Goal: Task Accomplishment & Management: Manage account settings

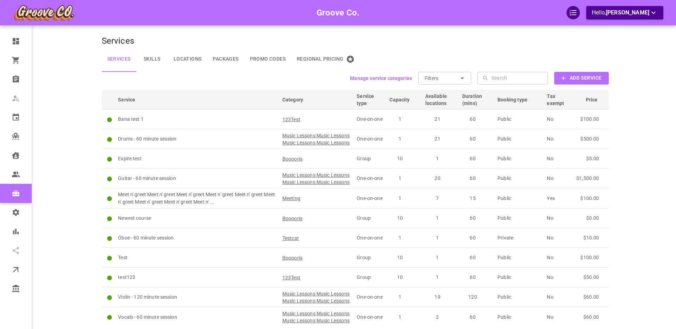
click at [75, 122] on div "Groove Co. Hello, [PERSON_NAME]" at bounding box center [74, 184] width 55 height 346
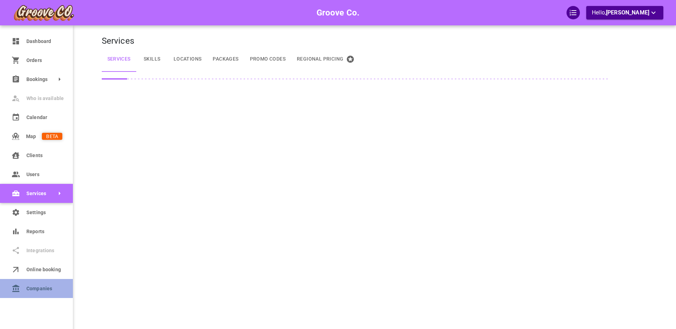
click at [19, 288] on icon at bounding box center [16, 288] width 8 height 8
select select "25"
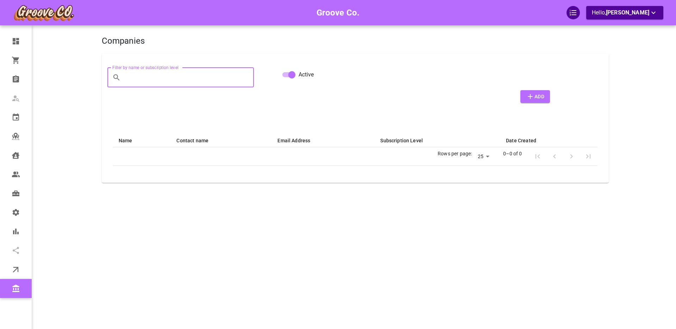
click at [157, 79] on input "Filter by name or subscription level" at bounding box center [189, 78] width 130 height 20
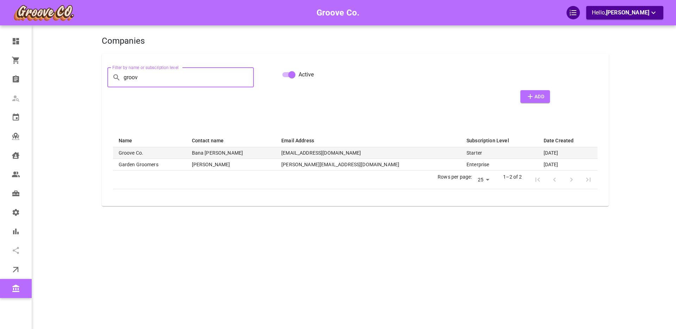
type input "groov"
click at [141, 153] on th "Groove Co." at bounding box center [149, 153] width 73 height 12
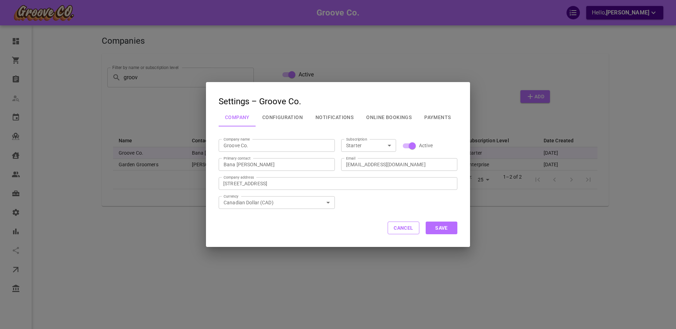
click at [366, 145] on input "Starter" at bounding box center [362, 145] width 39 height 9
click at [367, 206] on li "Enterprise" at bounding box center [368, 207] width 55 height 12
type input "Enterprise"
click at [446, 229] on button "Save" at bounding box center [442, 228] width 32 height 13
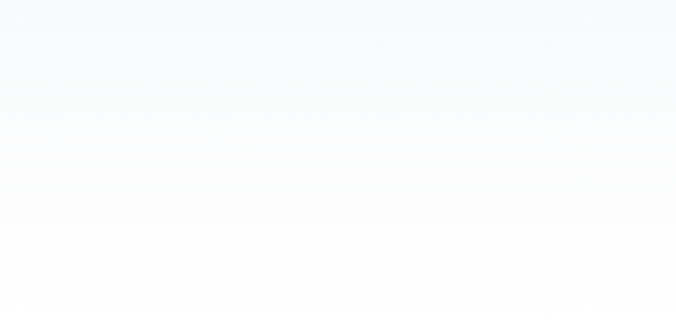
select select "25"
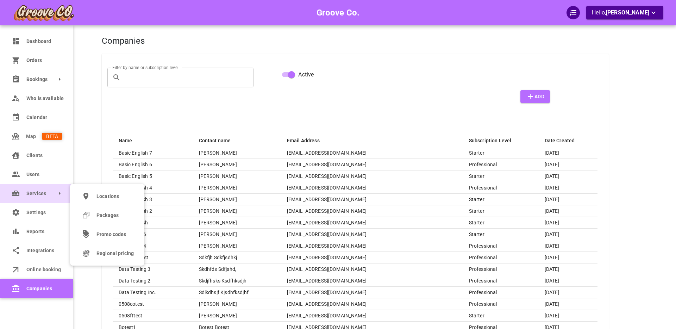
click at [28, 199] on link "Services" at bounding box center [36, 193] width 73 height 19
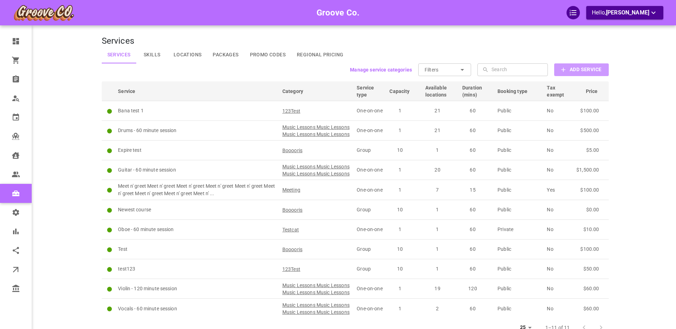
click at [583, 65] on b "Add Service" at bounding box center [586, 69] width 32 height 9
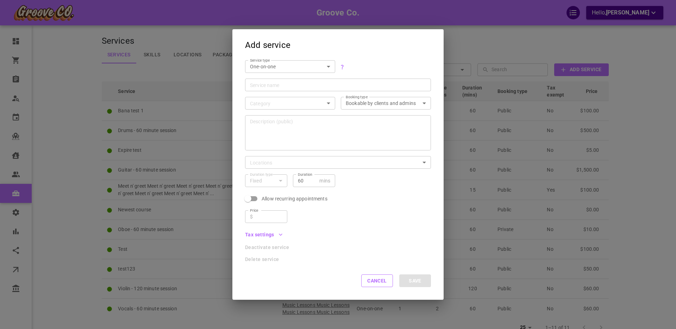
click at [290, 68] on body "Groove Co. Hello, [PERSON_NAME] Dashboard Orders Bookings Who is available Cale…" at bounding box center [338, 190] width 676 height 381
click at [284, 91] on li "Group" at bounding box center [290, 91] width 90 height 12
type input "GROUP"
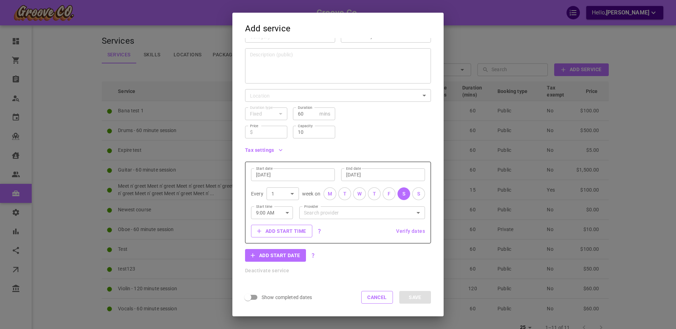
scroll to position [57, 0]
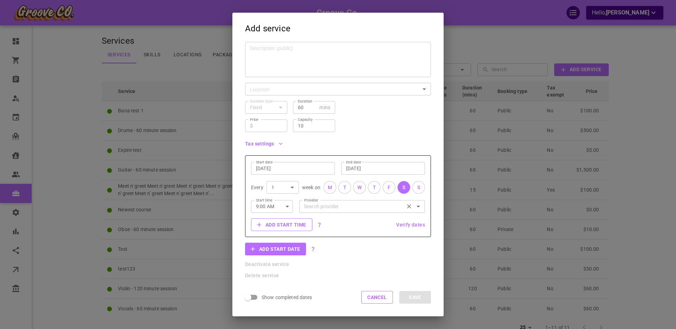
click at [353, 206] on input "Provider" at bounding box center [362, 206] width 120 height 12
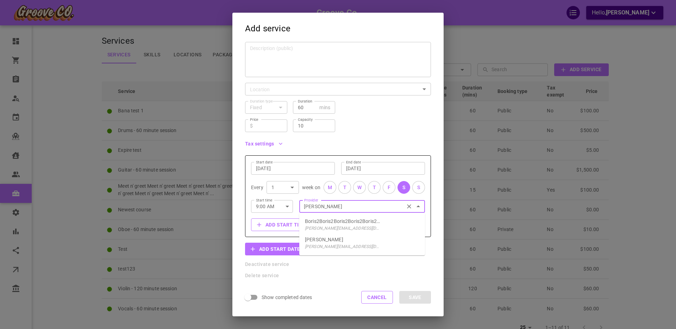
click at [328, 242] on p "[PERSON_NAME]" at bounding box center [324, 239] width 38 height 7
type input "[PERSON_NAME]"
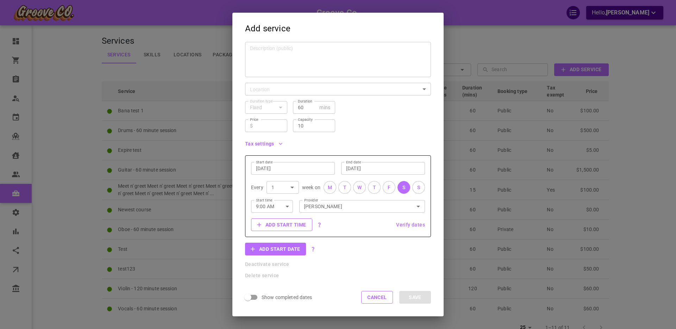
scroll to position [0, 0]
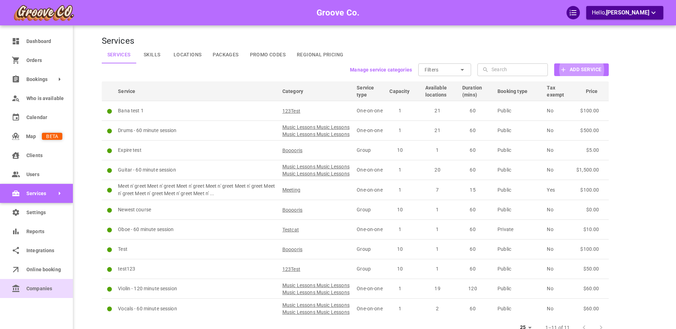
click at [11, 292] on link "Companies" at bounding box center [36, 288] width 73 height 19
select select "25"
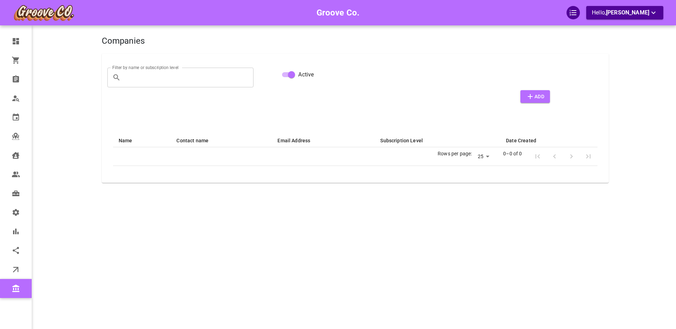
click at [148, 77] on input "Filter by name or subscription level" at bounding box center [189, 78] width 130 height 20
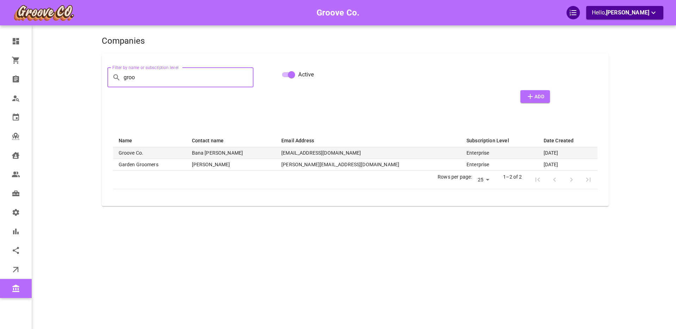
type input "groo"
click at [134, 153] on th "Groove Co." at bounding box center [149, 153] width 73 height 12
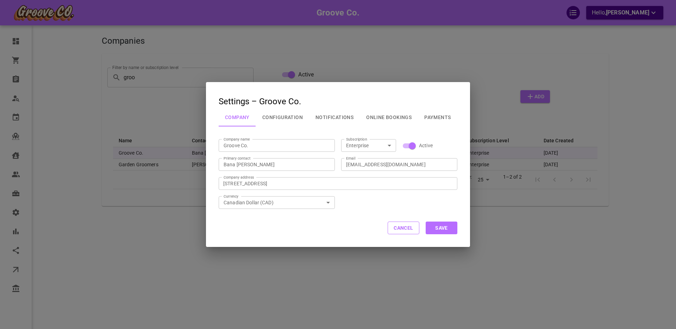
click at [369, 144] on input "Enterprise" at bounding box center [362, 145] width 39 height 9
click at [363, 180] on li "Starter" at bounding box center [368, 184] width 55 height 12
type input "Starter"
click at [445, 229] on button "Save" at bounding box center [442, 228] width 32 height 13
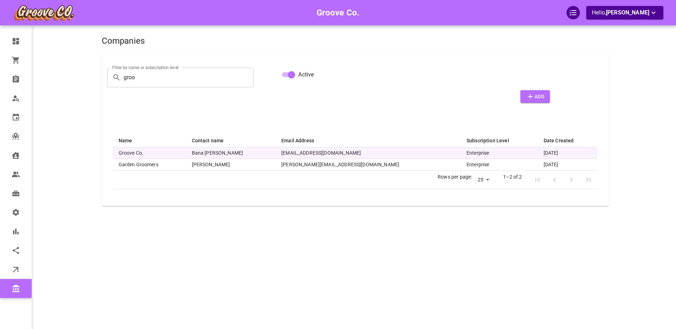
click at [81, 129] on div "Groove Co. Hello, [PERSON_NAME]" at bounding box center [74, 175] width 55 height 329
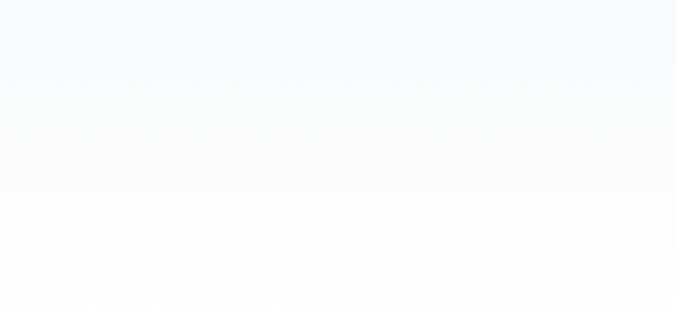
select select "25"
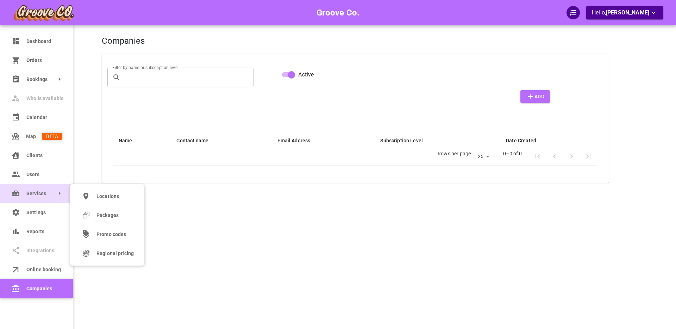
click at [17, 194] on icon at bounding box center [16, 193] width 8 height 8
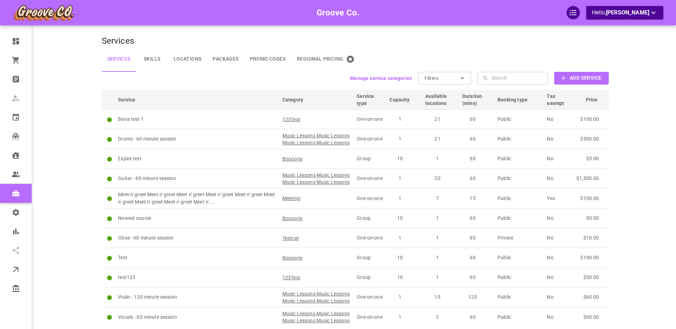
click at [567, 81] on button "Add Service" at bounding box center [581, 78] width 54 height 13
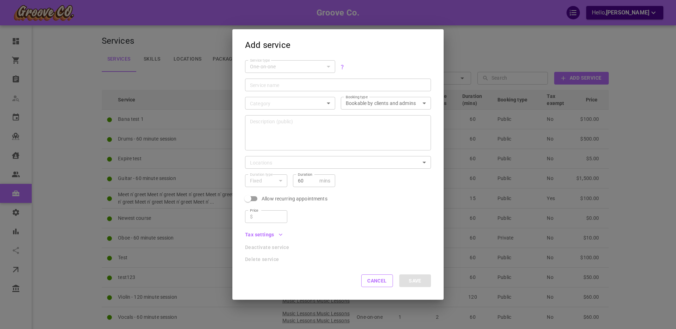
scroll to position [0, 0]
click at [281, 233] on icon "button" at bounding box center [280, 234] width 7 height 7
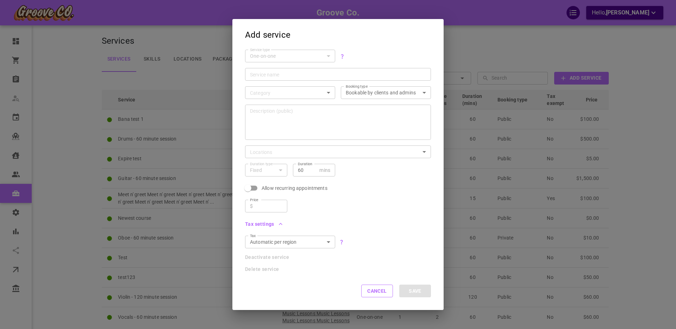
click at [283, 223] on icon "button" at bounding box center [280, 224] width 7 height 7
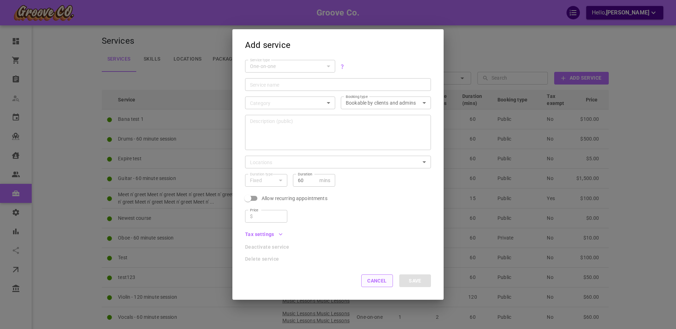
click at [382, 281] on button "Cancel" at bounding box center [377, 280] width 32 height 13
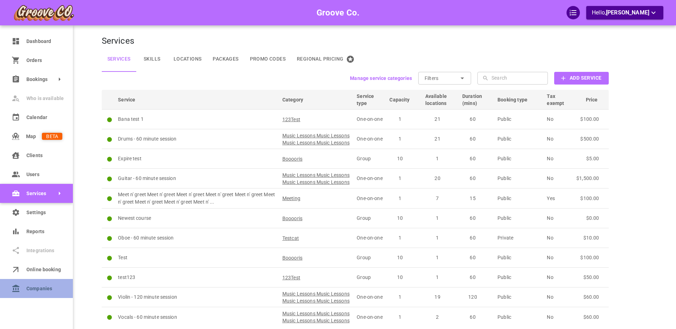
click at [21, 284] on link "Companies" at bounding box center [36, 288] width 73 height 19
select select "25"
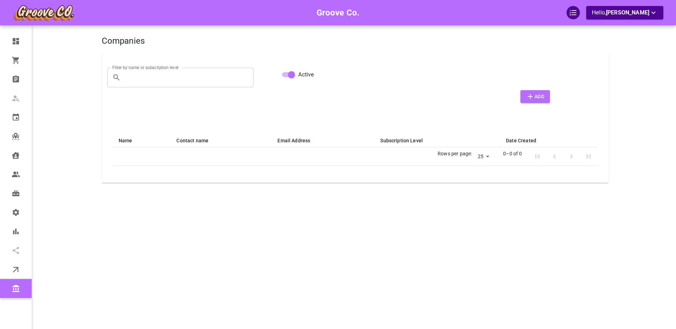
click at [164, 75] on input "Filter by name or subscription level" at bounding box center [189, 78] width 130 height 20
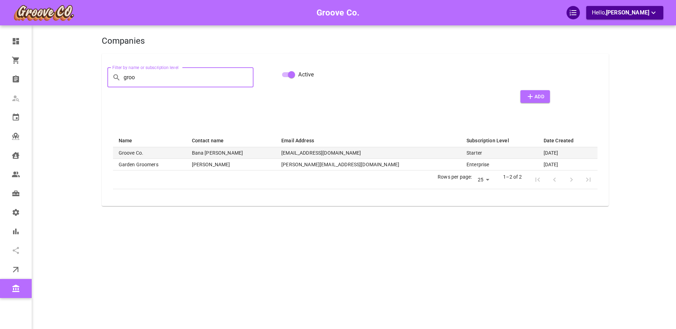
type input "groo"
click at [139, 153] on th "Groove Co." at bounding box center [149, 153] width 73 height 12
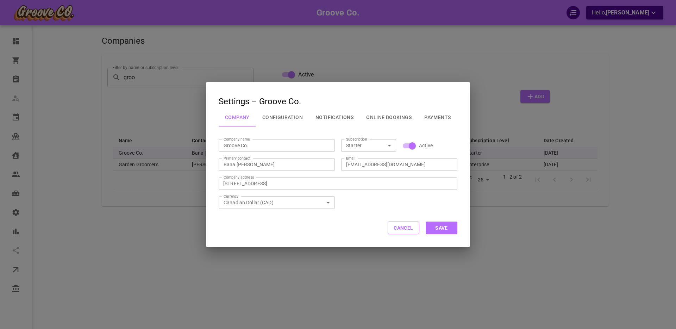
click at [369, 145] on input "Starter" at bounding box center [362, 145] width 39 height 9
click at [359, 205] on li "Enterprise" at bounding box center [368, 207] width 55 height 12
type input "Enterprise"
click at [441, 230] on button "Save" at bounding box center [442, 228] width 32 height 13
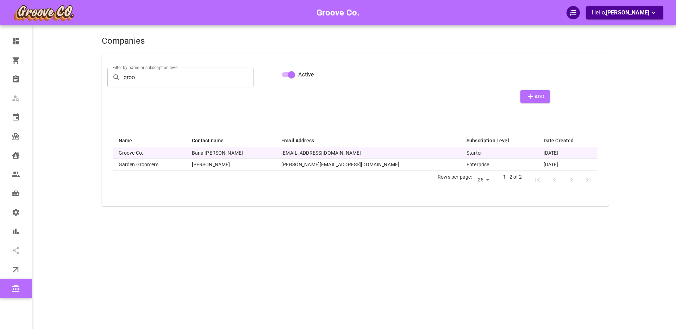
click at [59, 130] on div "Groove Co. Hello, [PERSON_NAME]" at bounding box center [74, 175] width 55 height 329
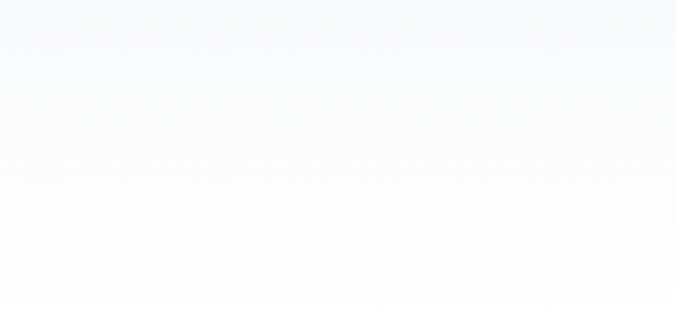
select select "25"
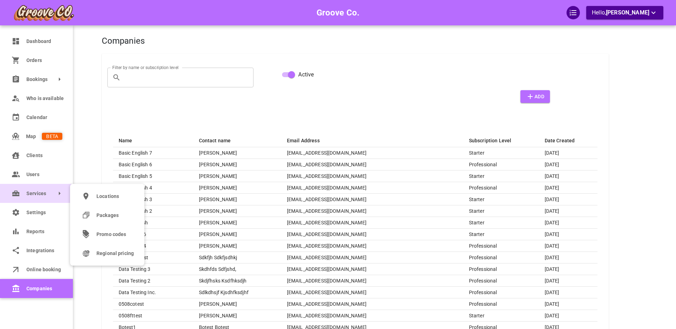
click at [26, 191] on span "Services" at bounding box center [26, 193] width 0 height 7
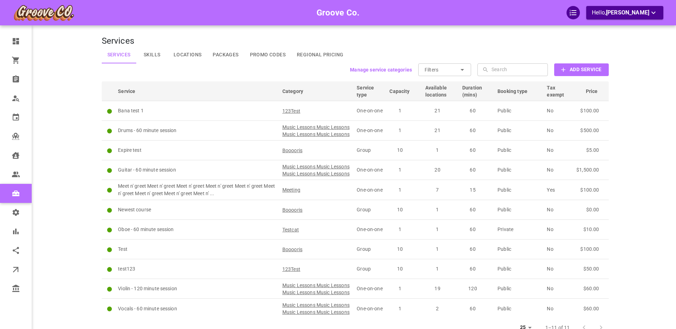
click at [584, 68] on b "Add Service" at bounding box center [586, 69] width 32 height 9
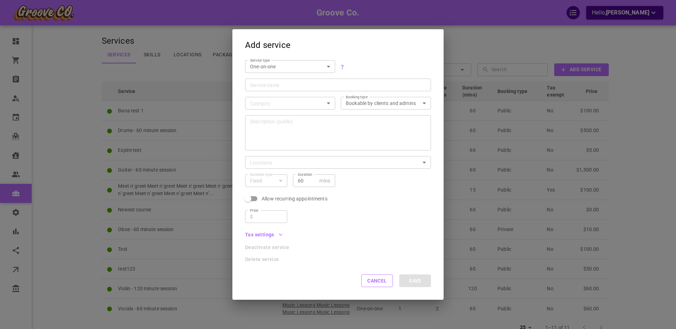
click at [271, 65] on body "Groove Co. Hello, [PERSON_NAME] Dashboard Orders Bookings Who is available Cale…" at bounding box center [338, 190] width 676 height 381
click at [267, 90] on li "Group" at bounding box center [290, 91] width 90 height 12
type input "GROUP"
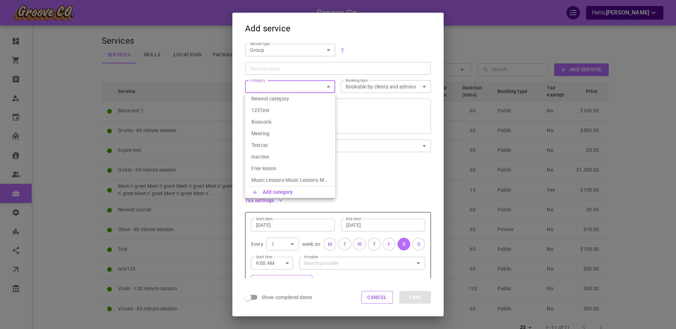
click at [264, 88] on body "Groove Co. Hello, [PERSON_NAME] Dashboard Orders Bookings Who is available Cale…" at bounding box center [338, 190] width 676 height 381
click at [239, 87] on div at bounding box center [338, 164] width 676 height 329
click at [292, 88] on body "Groove Co. Hello, [PERSON_NAME] Dashboard Orders Bookings Who is available Cale…" at bounding box center [338, 190] width 676 height 381
click at [240, 93] on div at bounding box center [338, 164] width 676 height 329
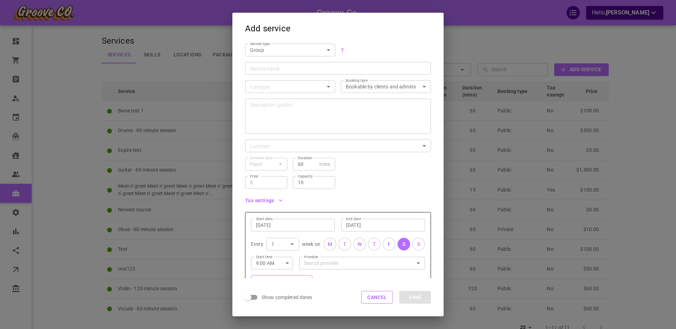
click at [331, 87] on div "​ category" at bounding box center [290, 86] width 90 height 13
click at [339, 91] on div "Booking type Bookable by clients and admins EXTERNAL Booking type" at bounding box center [383, 84] width 96 height 18
click at [309, 68] on input "Service name" at bounding box center [338, 68] width 176 height 7
click at [241, 70] on div "Service name Service name" at bounding box center [336, 65] width 192 height 18
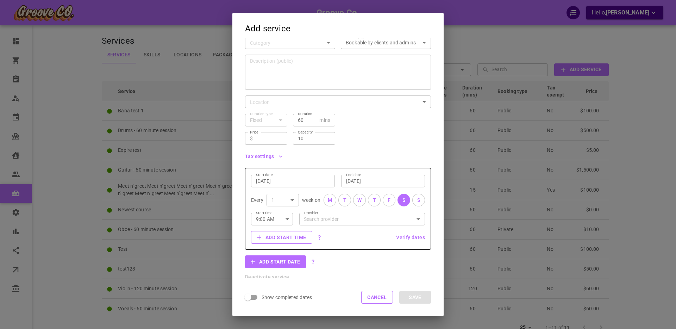
scroll to position [57, 0]
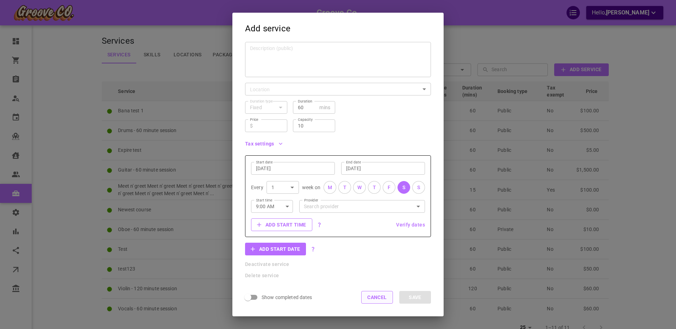
click at [384, 302] on button "Cancel" at bounding box center [377, 297] width 32 height 13
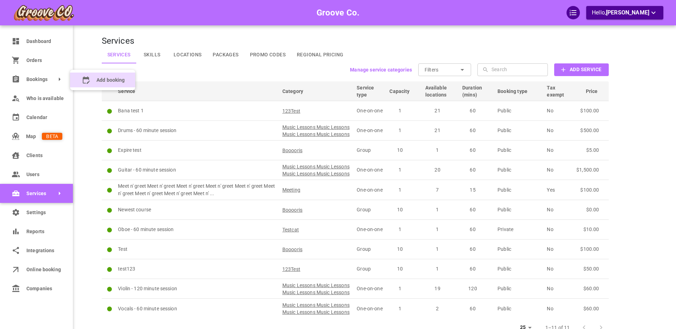
click at [94, 80] on booking "Add booking" at bounding box center [102, 80] width 65 height 15
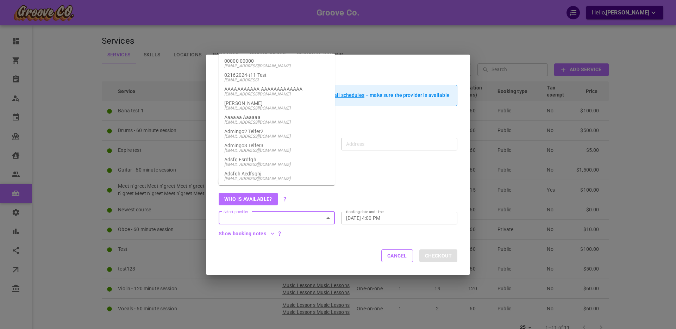
click at [242, 218] on div "Select provider Select provider" at bounding box center [277, 218] width 116 height 13
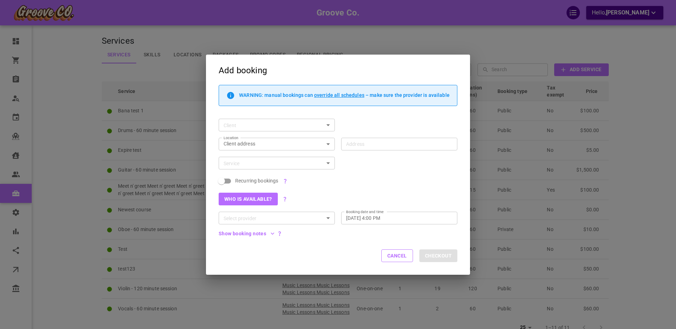
click at [360, 191] on div "Who is available?" at bounding box center [334, 195] width 245 height 19
click at [396, 245] on div "Cancel Checkout" at bounding box center [338, 255] width 264 height 37
click at [400, 259] on button "Cancel" at bounding box center [398, 255] width 32 height 13
